Goal: Task Accomplishment & Management: Manage account settings

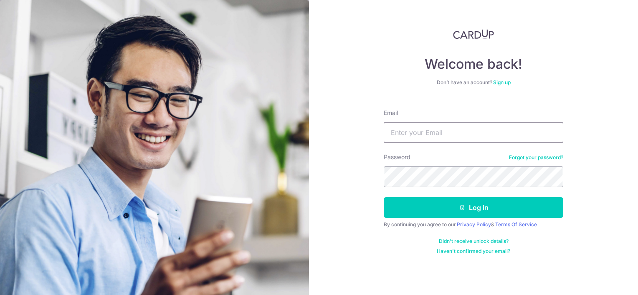
type input "[EMAIL_ADDRESS][DOMAIN_NAME]"
click at [419, 211] on button "Log in" at bounding box center [472, 207] width 179 height 21
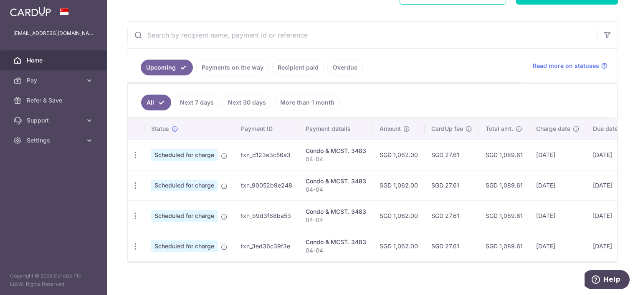
scroll to position [149, 0]
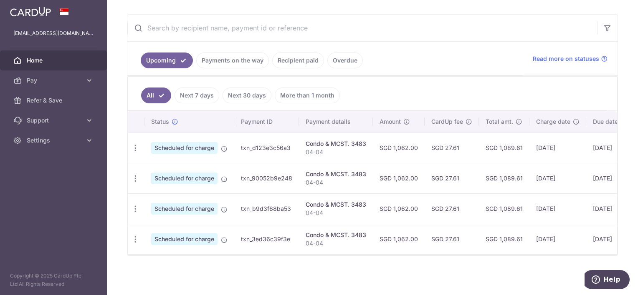
drag, startPoint x: 546, startPoint y: 142, endPoint x: 565, endPoint y: 140, distance: 18.9
click at [565, 140] on td "[DATE]" at bounding box center [557, 148] width 57 height 30
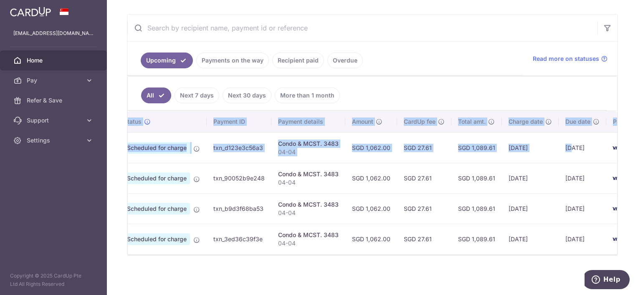
scroll to position [0, 80]
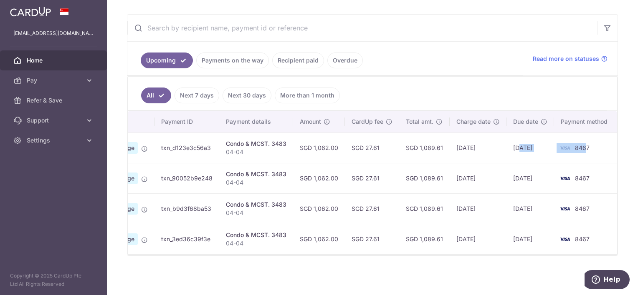
drag, startPoint x: 596, startPoint y: 144, endPoint x: 585, endPoint y: 144, distance: 11.3
click at [585, 144] on tr "Update payment Cancel payment Scheduled for charge txn_d123e3c56a3 Condo & MCST…" at bounding box center [332, 148] width 569 height 30
drag, startPoint x: 585, startPoint y: 144, endPoint x: 588, endPoint y: 158, distance: 15.0
click at [588, 158] on td "8467" at bounding box center [585, 148] width 63 height 30
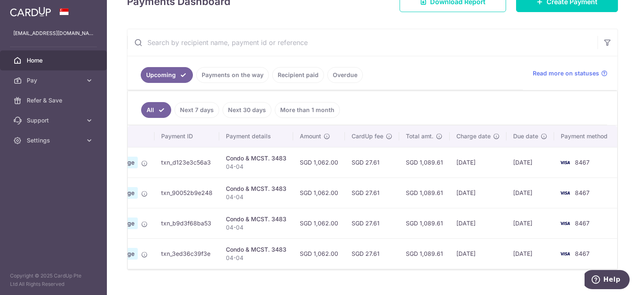
scroll to position [133, 0]
click at [209, 161] on td "txn_d123e3c56a3" at bounding box center [186, 162] width 65 height 30
click at [235, 72] on link "Payments on the way" at bounding box center [232, 75] width 73 height 16
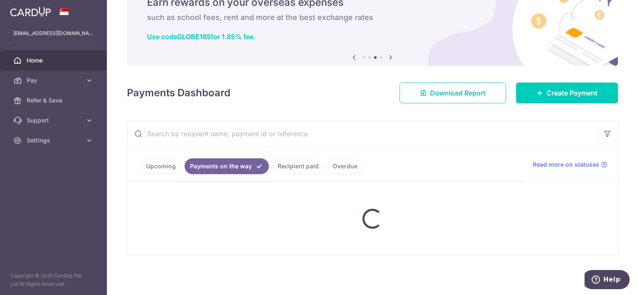
scroll to position [76, 0]
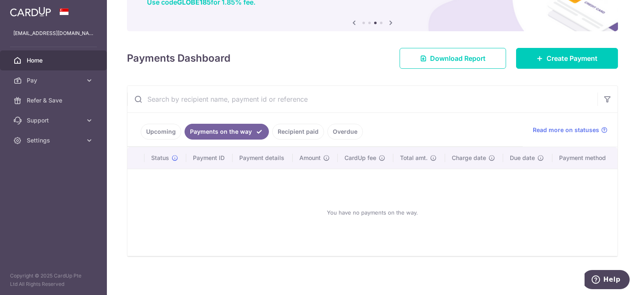
click at [162, 132] on link "Upcoming" at bounding box center [161, 132] width 40 height 16
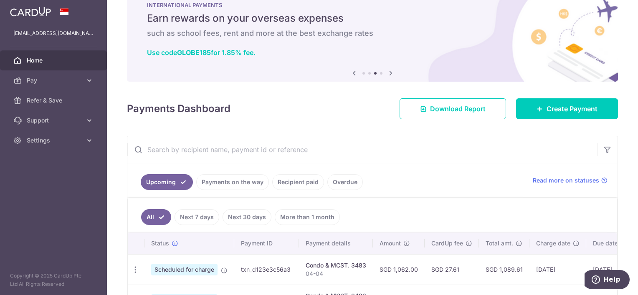
scroll to position [0, 0]
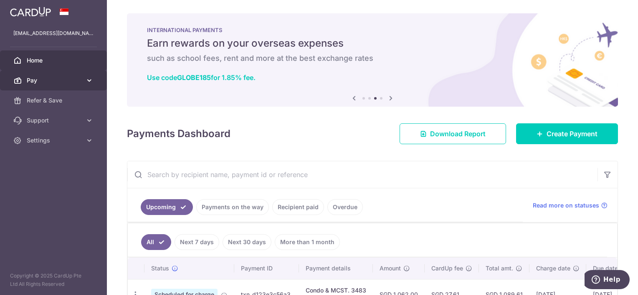
click at [91, 82] on icon at bounding box center [89, 80] width 8 height 8
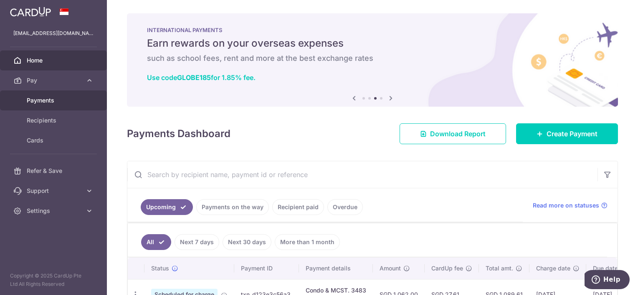
click at [64, 103] on span "Payments" at bounding box center [54, 100] width 55 height 8
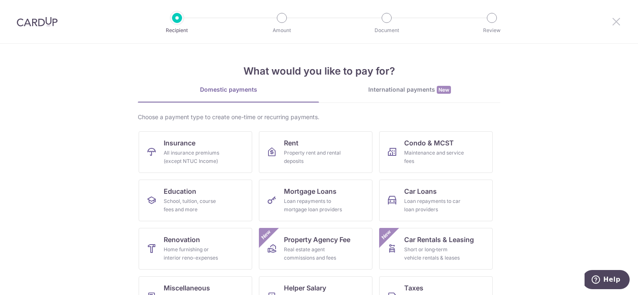
click at [616, 22] on icon at bounding box center [616, 21] width 10 height 10
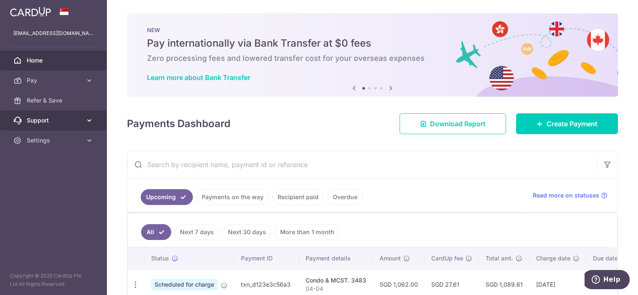
click at [87, 121] on icon at bounding box center [89, 120] width 8 height 8
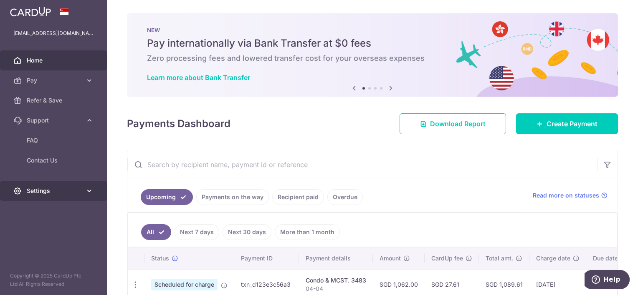
click at [90, 189] on icon at bounding box center [89, 191] width 8 height 8
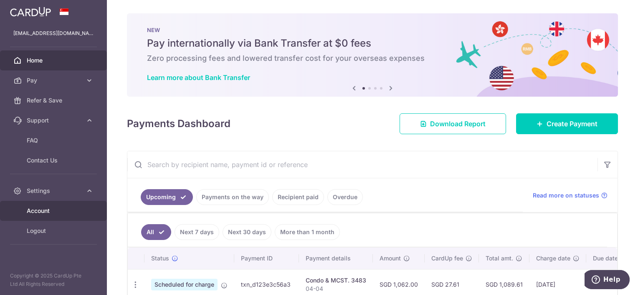
click at [55, 212] on span "Account" at bounding box center [54, 211] width 55 height 8
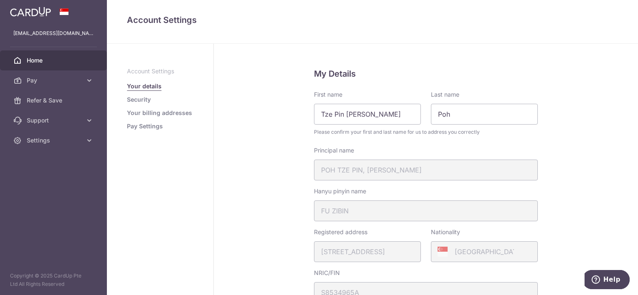
click at [33, 55] on link "Home" at bounding box center [53, 60] width 107 height 20
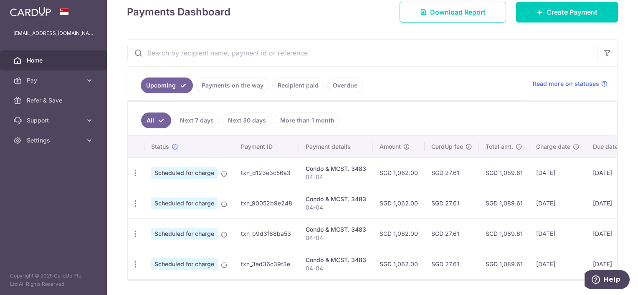
scroll to position [122, 0]
click at [190, 153] on th "Status" at bounding box center [189, 147] width 90 height 22
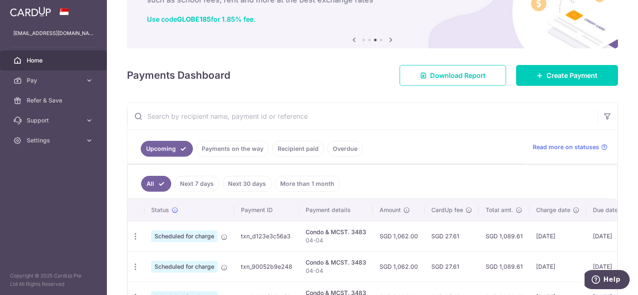
scroll to position [59, 0]
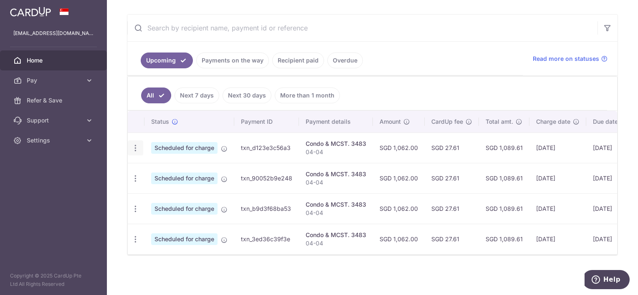
click at [136, 147] on icon "button" at bounding box center [135, 148] width 9 height 9
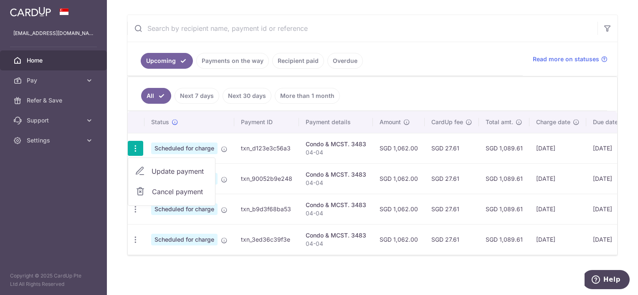
scroll to position [146, 0]
click at [163, 174] on span "Update payment" at bounding box center [179, 172] width 57 height 10
radio input "true"
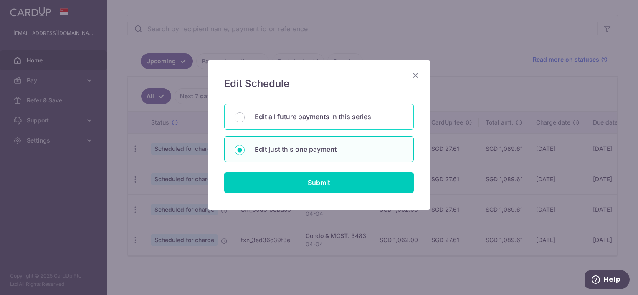
click at [267, 116] on p "Edit all future payments in this series" at bounding box center [329, 117] width 149 height 10
click at [245, 116] on input "Edit all future payments in this series" at bounding box center [240, 118] width 10 height 10
radio input "true"
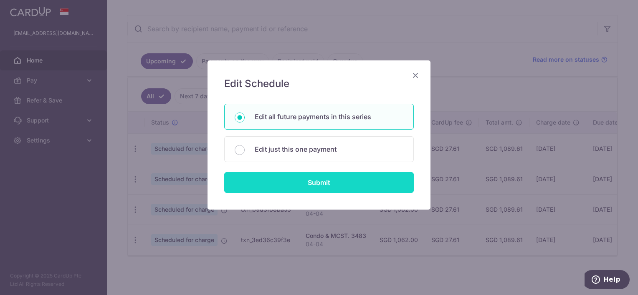
click at [286, 181] on input "Submit" at bounding box center [318, 182] width 189 height 21
radio input "true"
type input "1,062.00"
type input "04-04"
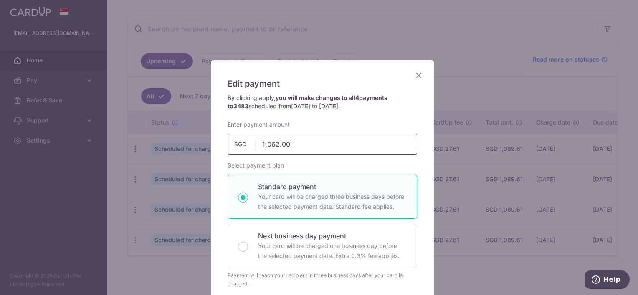
click at [300, 146] on input "1,062.00" at bounding box center [321, 144] width 189 height 21
type input "1"
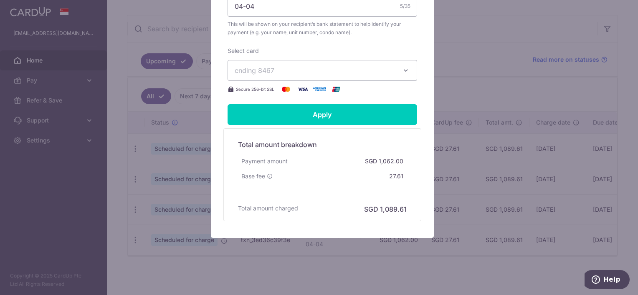
scroll to position [318, 0]
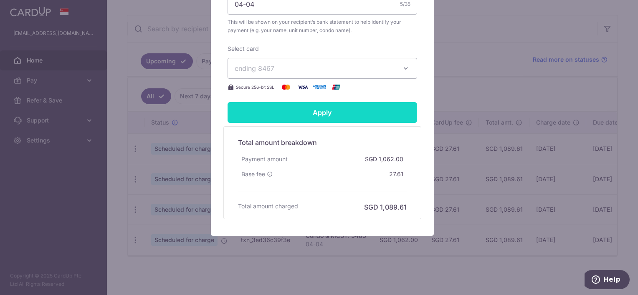
type input "1,242.00"
click at [290, 107] on input "Apply" at bounding box center [321, 112] width 189 height 21
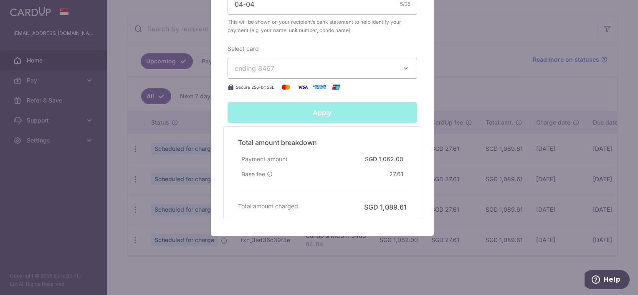
type input "Successfully Applied"
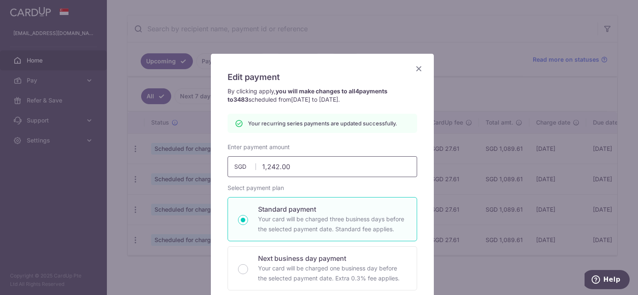
scroll to position [0, 0]
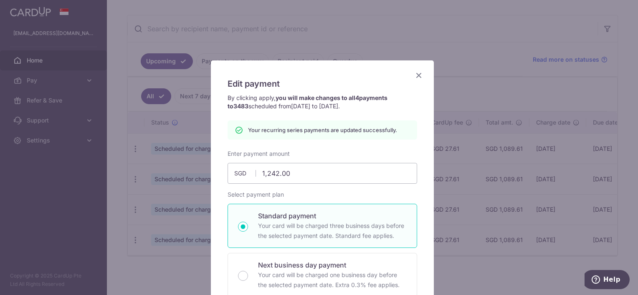
click at [419, 72] on icon "Close" at bounding box center [419, 75] width 10 height 10
